Goal: Task Accomplishment & Management: Manage account settings

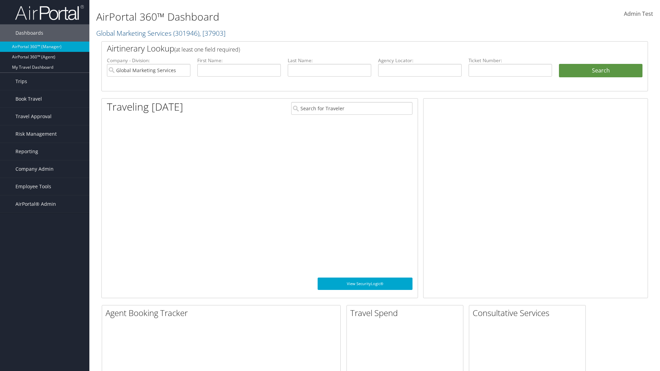
click at [45, 169] on span "Company Admin" at bounding box center [34, 168] width 38 height 17
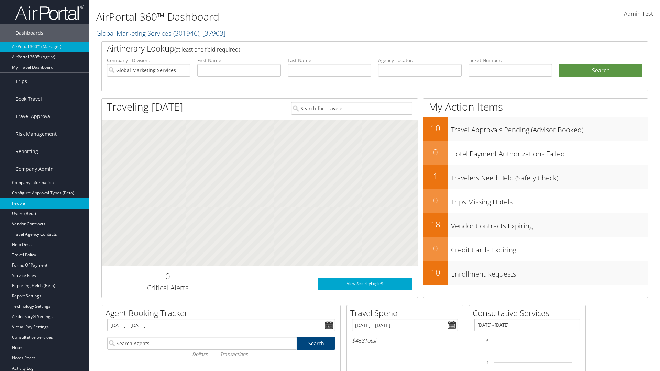
click at [45, 203] on link "People" at bounding box center [44, 203] width 89 height 10
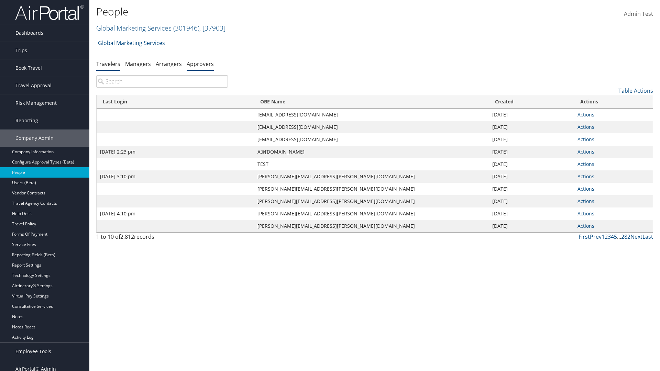
click at [200, 64] on link "Approvers" at bounding box center [200, 64] width 27 height 8
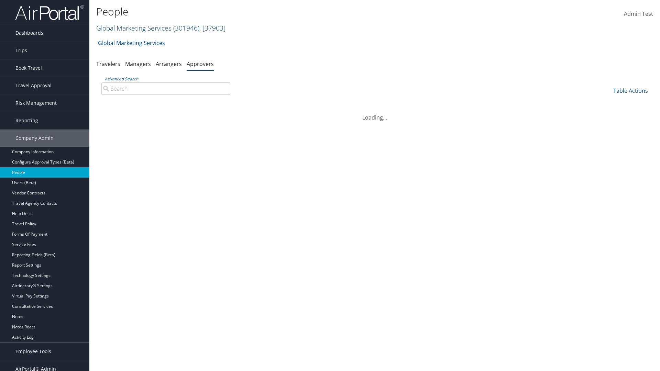
click at [133, 28] on link "Global Marketing Services ( 301946 ) , [ 37903 ]" at bounding box center [160, 27] width 129 height 9
click at [0, 0] on input "search" at bounding box center [0, 0] width 0 height 0
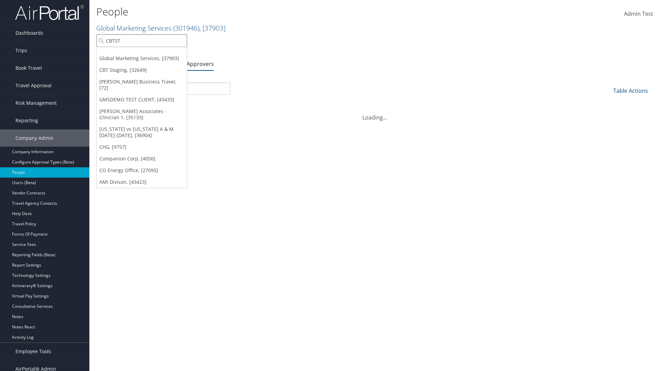
type input "CBTSTG"
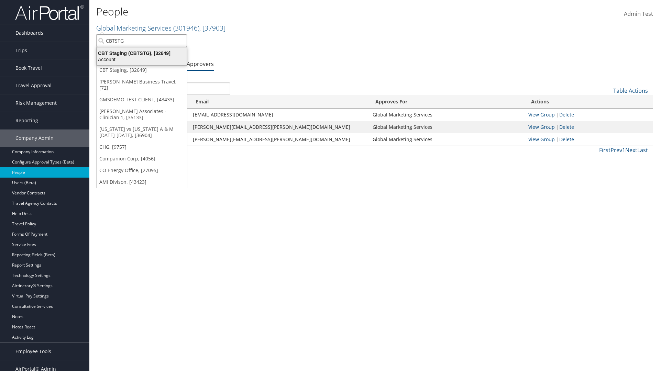
click at [142, 53] on div "CBT Staging (CBTSTG), [32649]" at bounding box center [142, 53] width 98 height 6
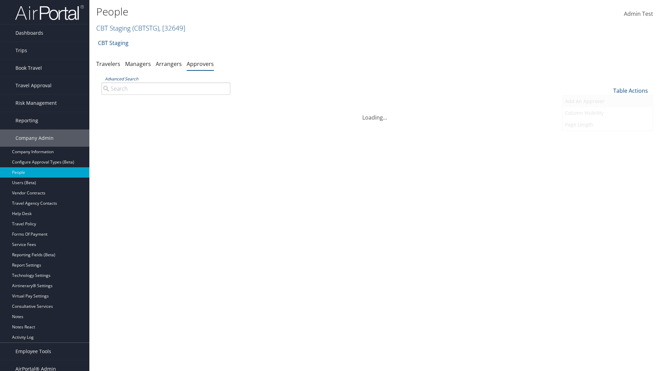
click at [607, 101] on link "Add An Approver" at bounding box center [607, 102] width 90 height 12
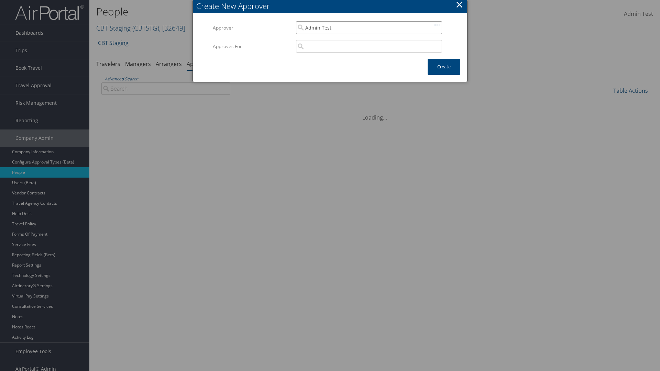
type input "Admin Test"
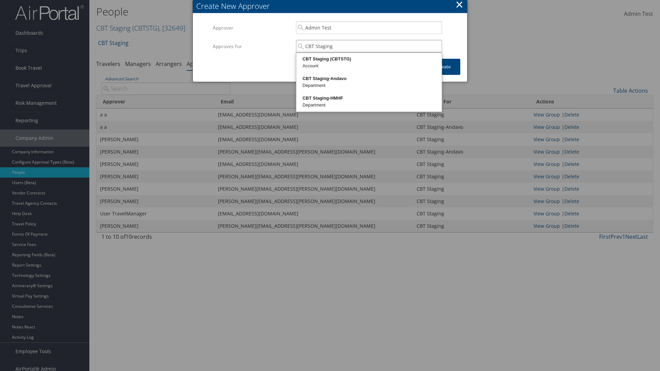
click at [369, 59] on div "CBT Staging (CBTSTG)" at bounding box center [368, 59] width 143 height 7
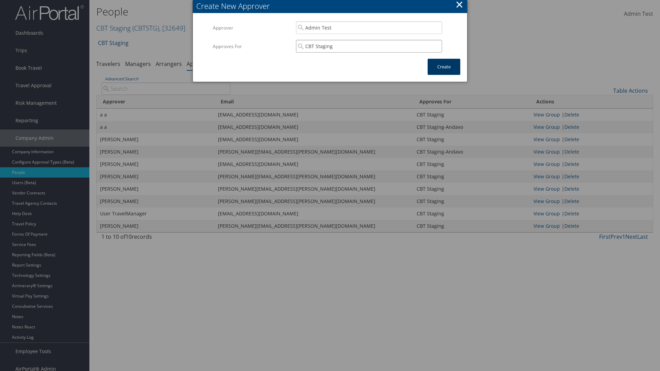
type input "CBT Staging"
click at [443, 67] on button "Create" at bounding box center [443, 67] width 33 height 16
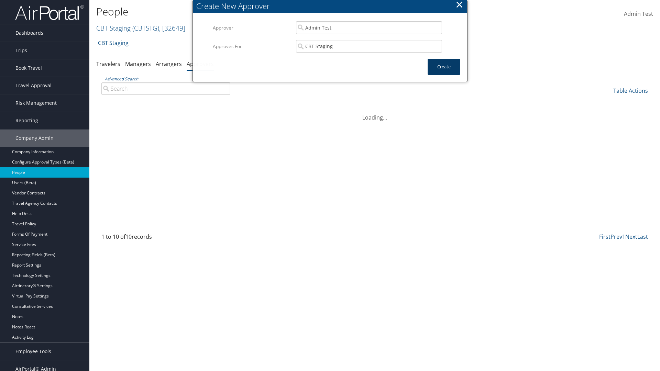
scroll to position [7, 0]
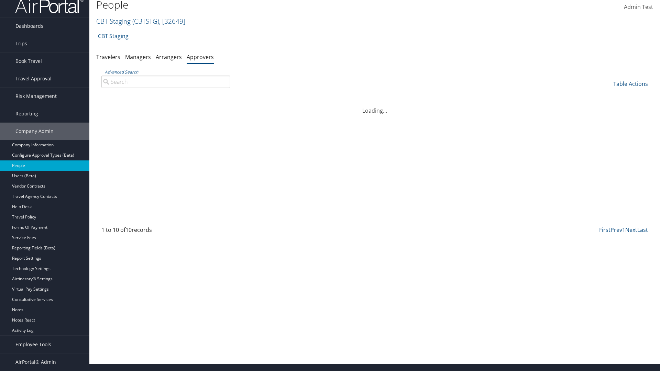
click at [166, 81] on input "Advanced Search" at bounding box center [165, 82] width 129 height 12
type input "Admin"
